Goal: Task Accomplishment & Management: Manage account settings

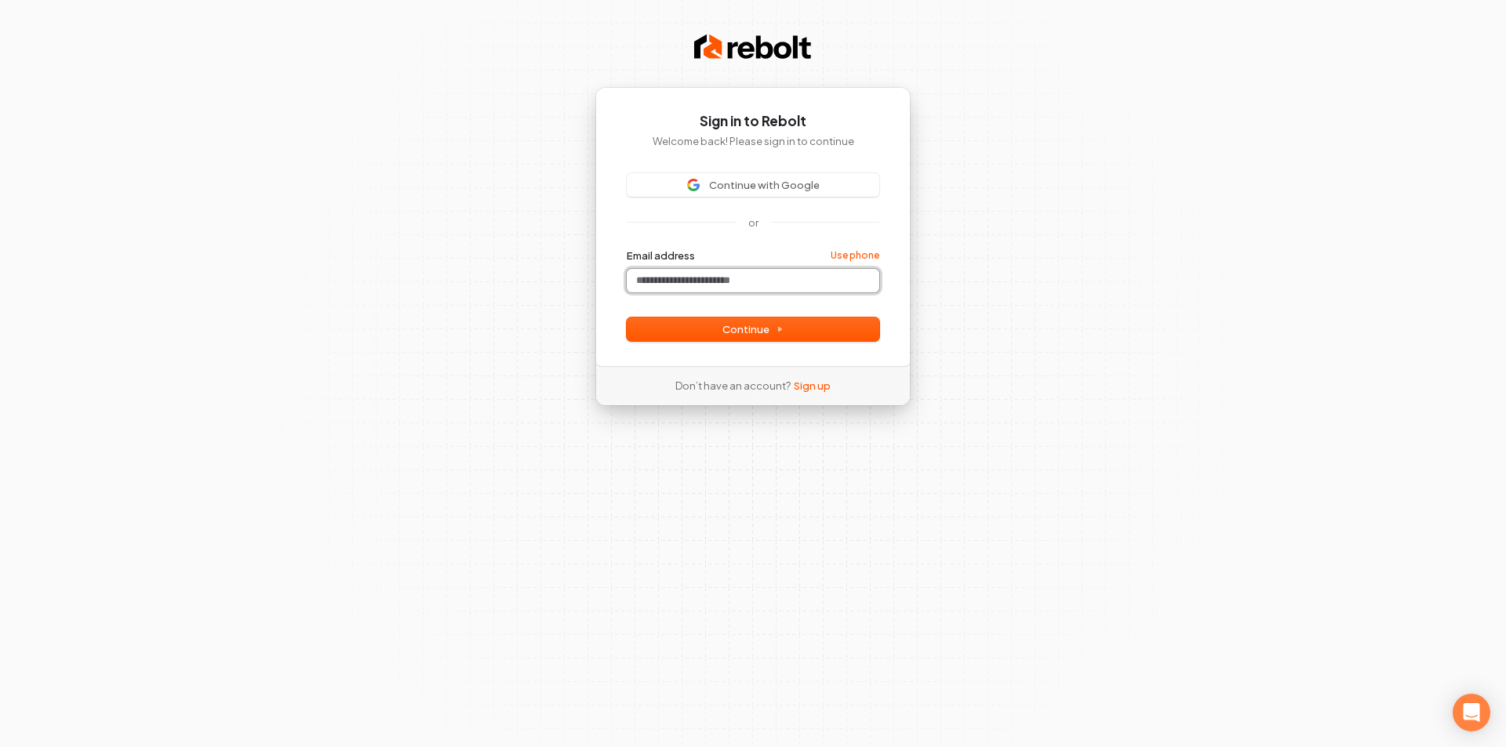
click at [713, 281] on input "Email address" at bounding box center [753, 281] width 253 height 24
click at [807, 334] on button "Continue" at bounding box center [753, 330] width 253 height 24
type input "**********"
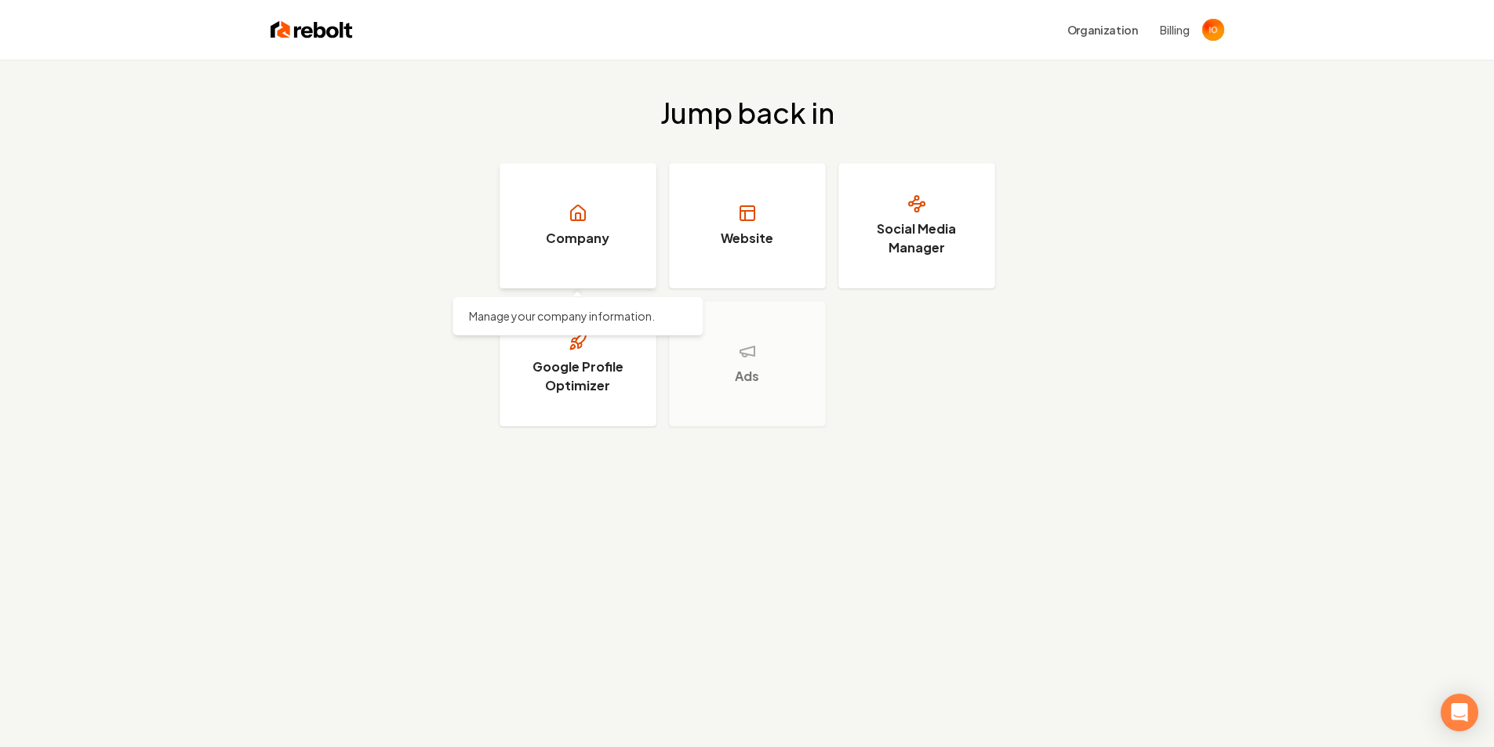
click at [557, 232] on h3 "Company" at bounding box center [578, 238] width 64 height 19
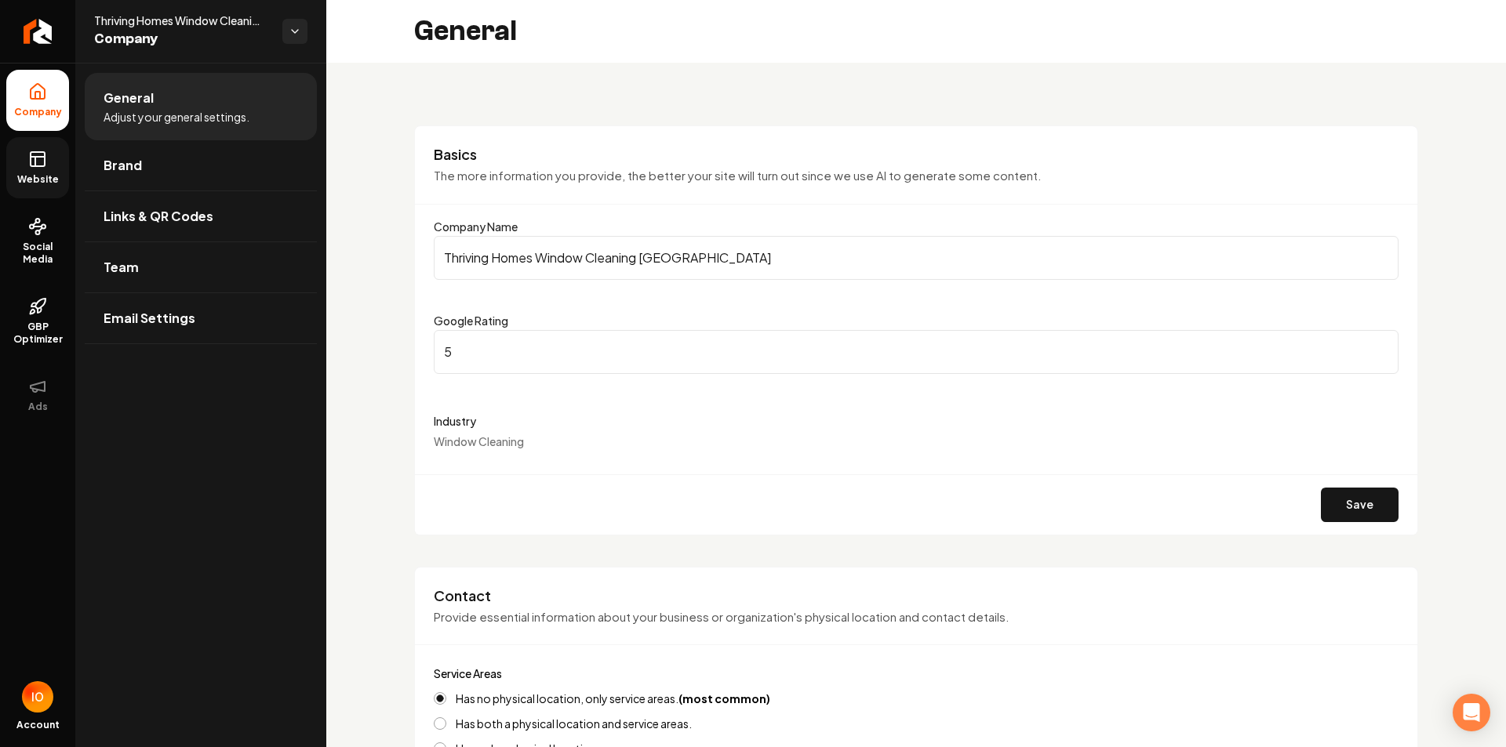
click at [49, 159] on link "Website" at bounding box center [37, 167] width 63 height 61
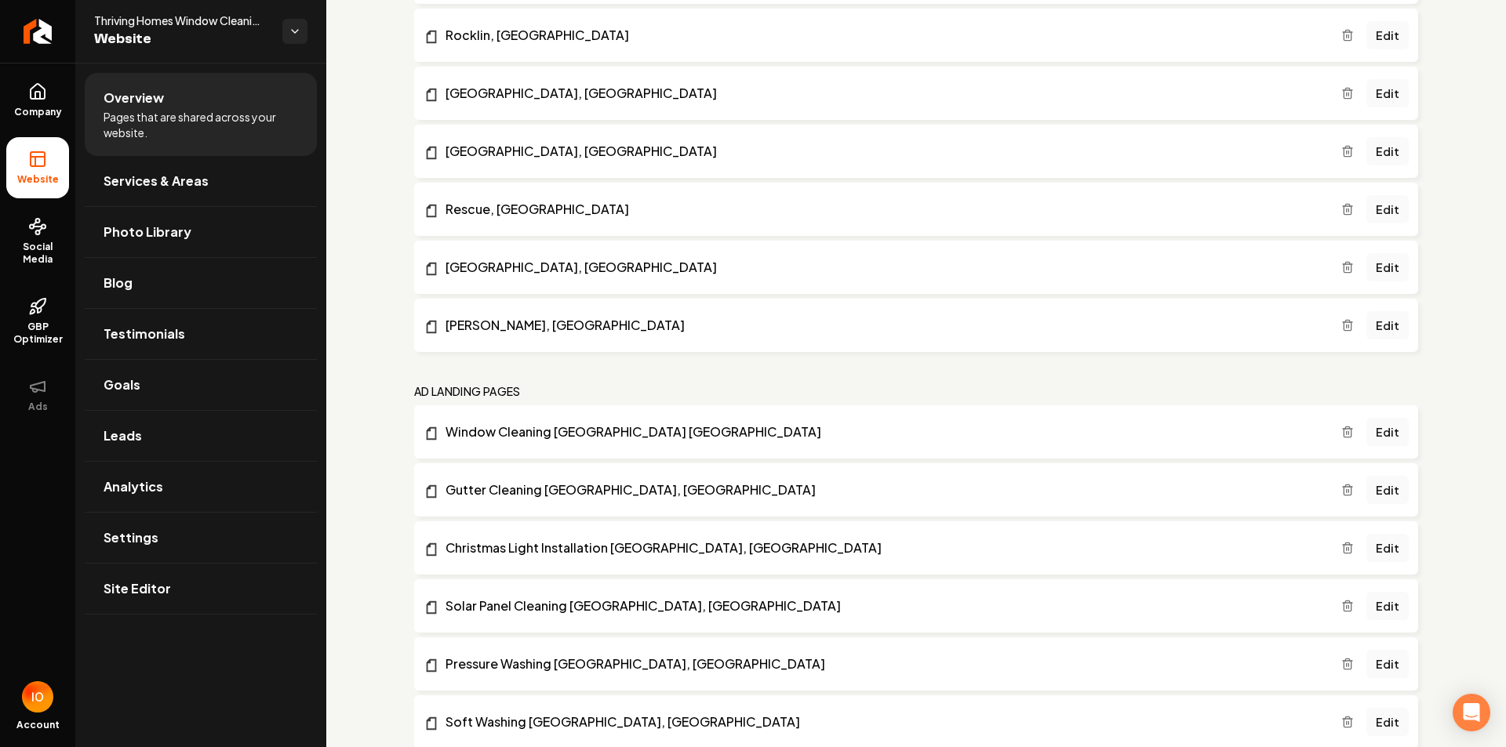
scroll to position [3679, 0]
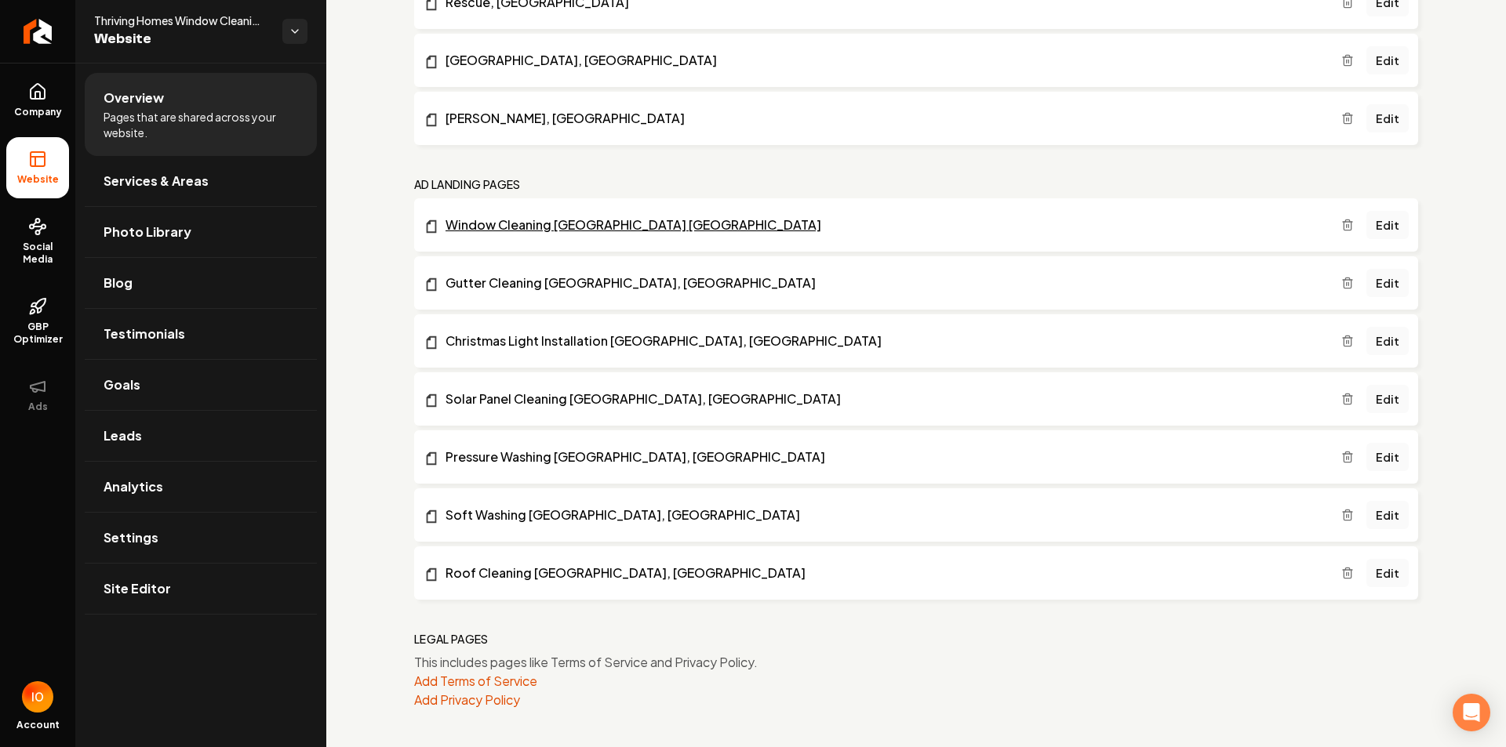
click at [590, 227] on link "Window Cleaning [GEOGRAPHIC_DATA] [GEOGRAPHIC_DATA]" at bounding box center [883, 225] width 918 height 19
